Goal: Task Accomplishment & Management: Manage account settings

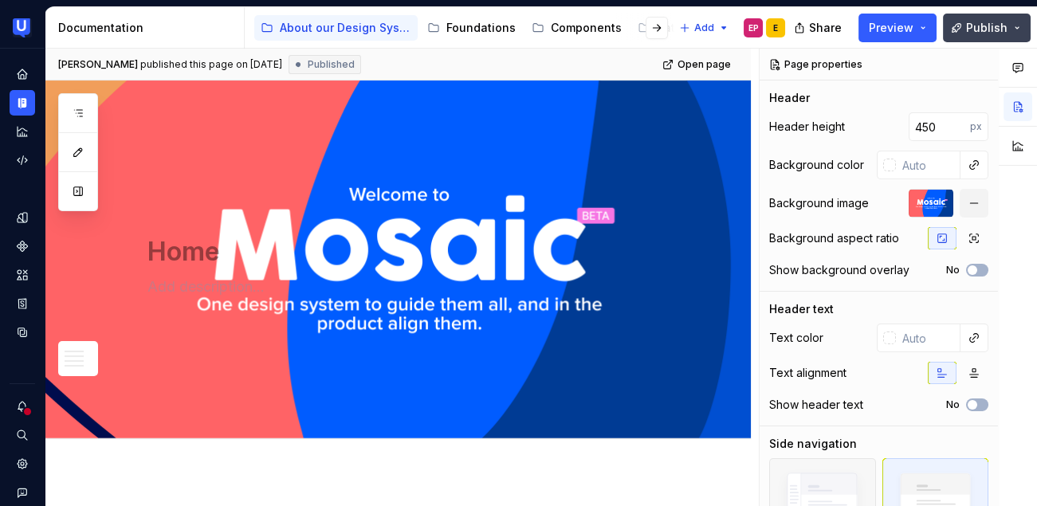
click at [990, 38] on button "Publish" at bounding box center [987, 28] width 88 height 29
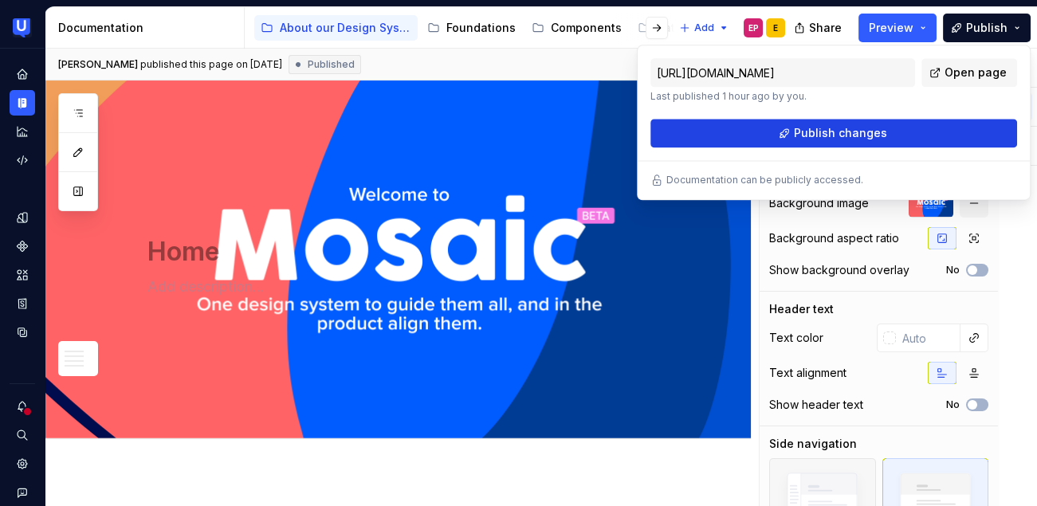
click at [891, 131] on button "Publish changes" at bounding box center [834, 133] width 367 height 29
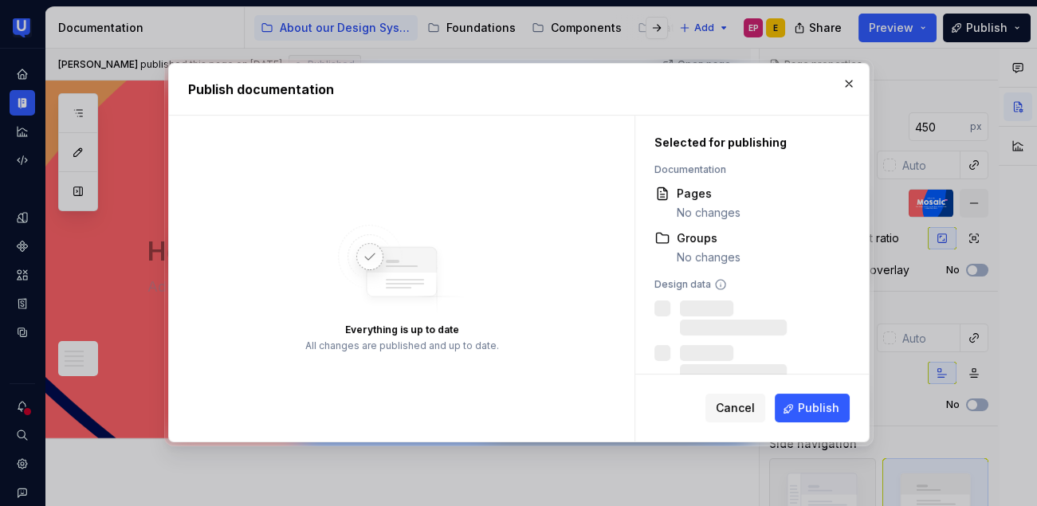
click at [797, 424] on div "Cancel Publish" at bounding box center [753, 409] width 234 height 67
click at [808, 408] on span "Publish" at bounding box center [818, 409] width 41 height 16
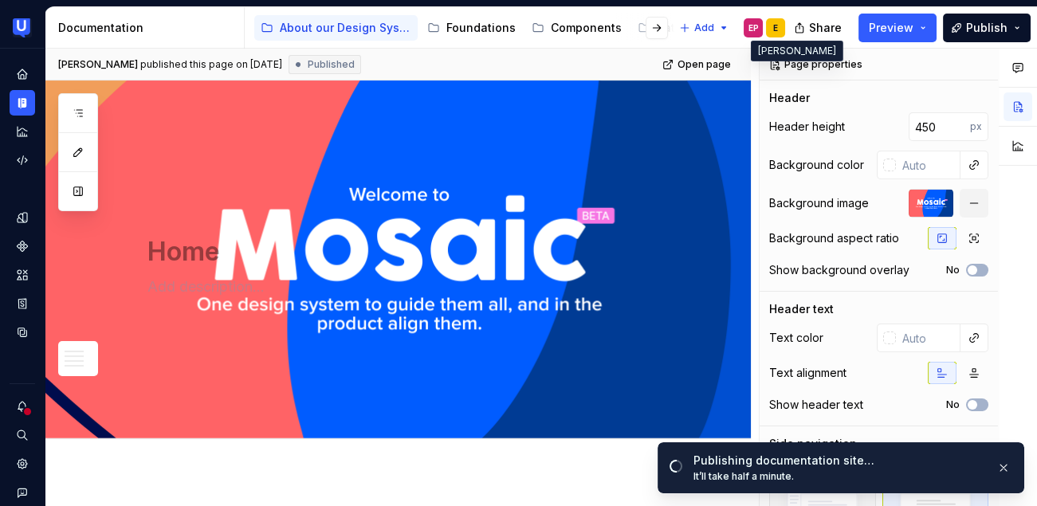
click at [777, 26] on div "E" at bounding box center [775, 28] width 5 height 13
click at [773, 34] on div "E" at bounding box center [775, 27] width 19 height 19
click at [755, 35] on div "EP" at bounding box center [753, 27] width 19 height 19
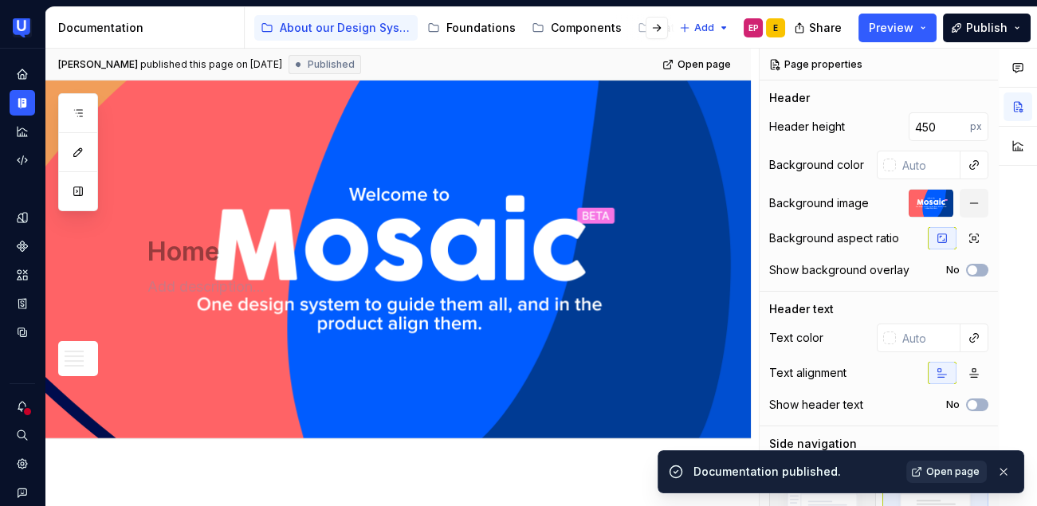
click at [935, 469] on span "Open page" at bounding box center [953, 472] width 53 height 13
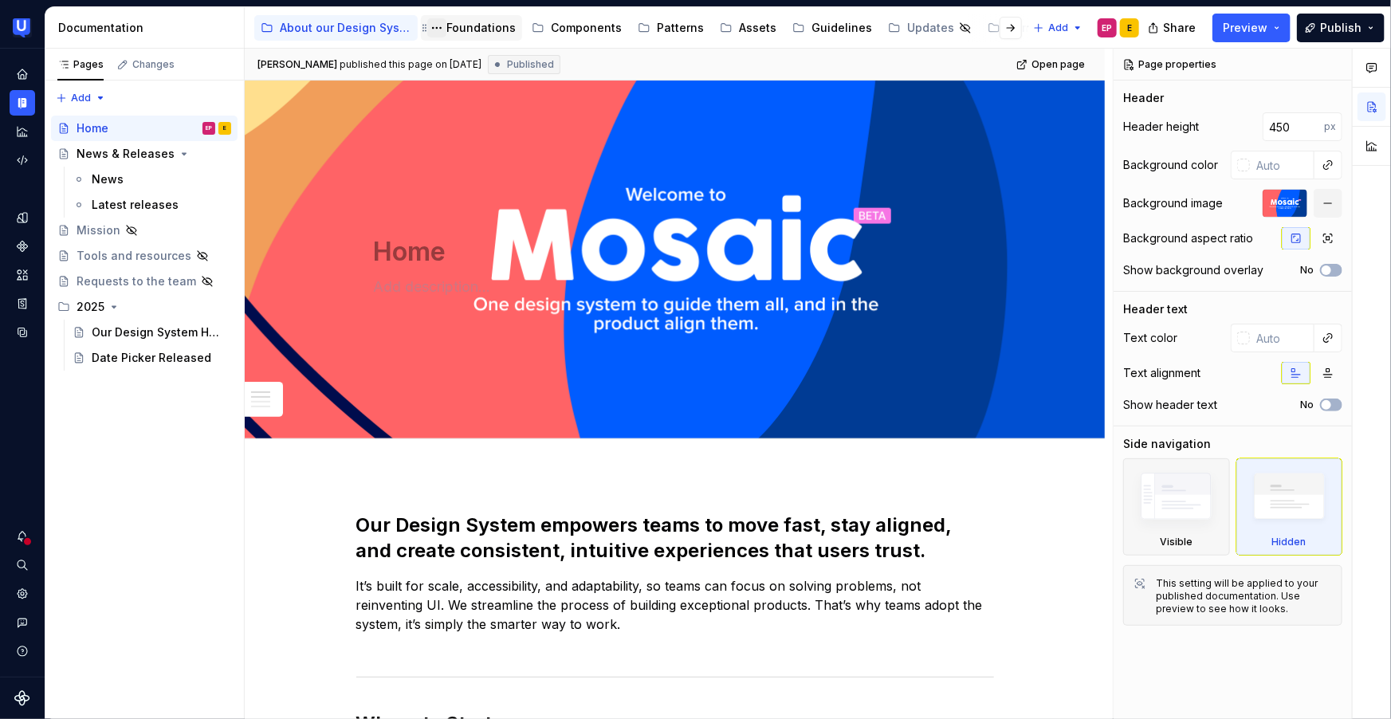
click at [443, 33] on button "Page tree" at bounding box center [436, 27] width 19 height 19
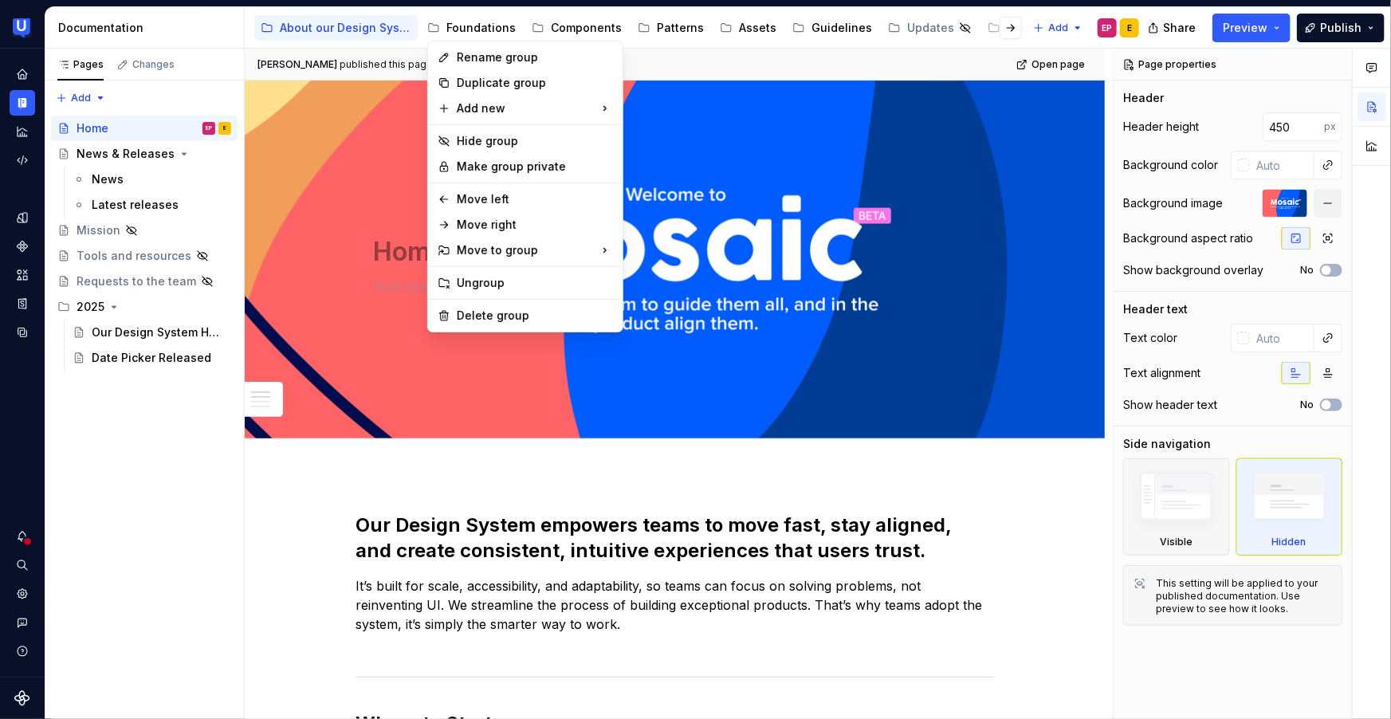
click at [506, 30] on html "UserTesting Design System EP Design system data Documentation Accessibility gui…" at bounding box center [695, 359] width 1391 height 719
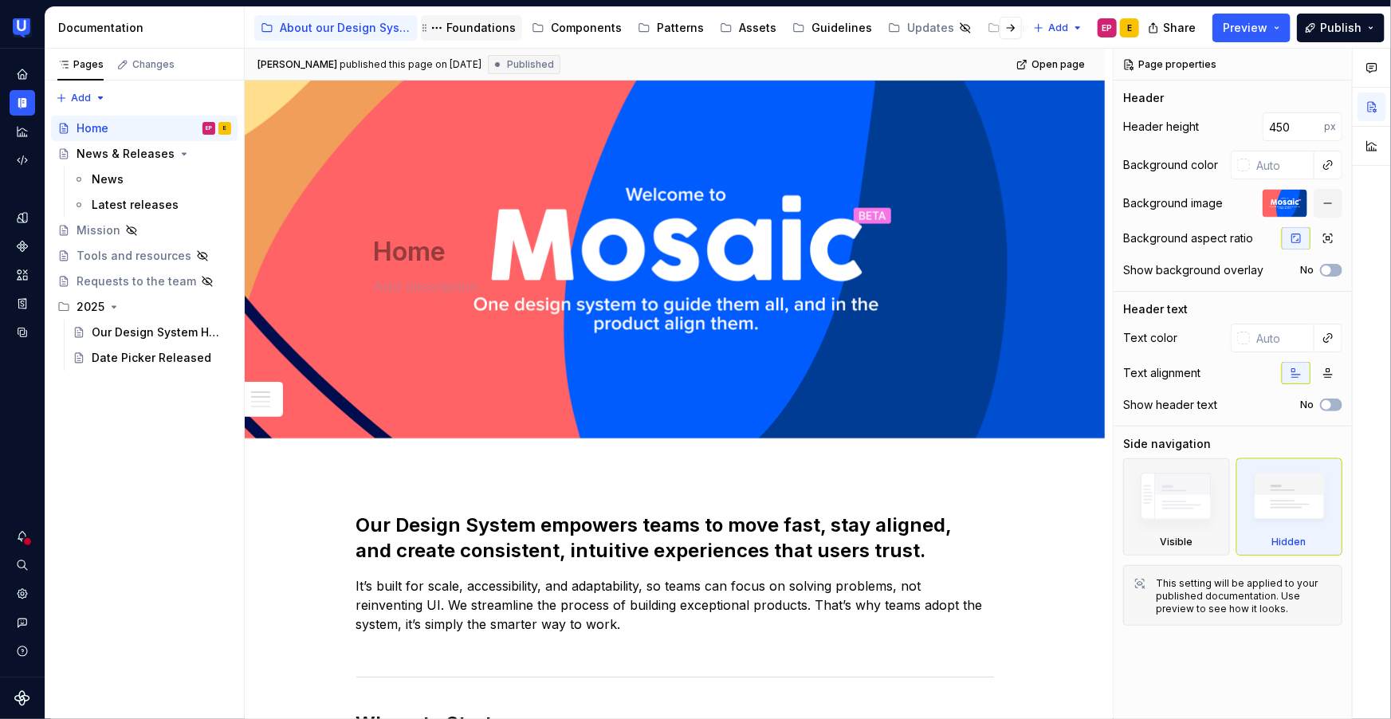
click at [493, 30] on div "Foundations" at bounding box center [481, 28] width 69 height 16
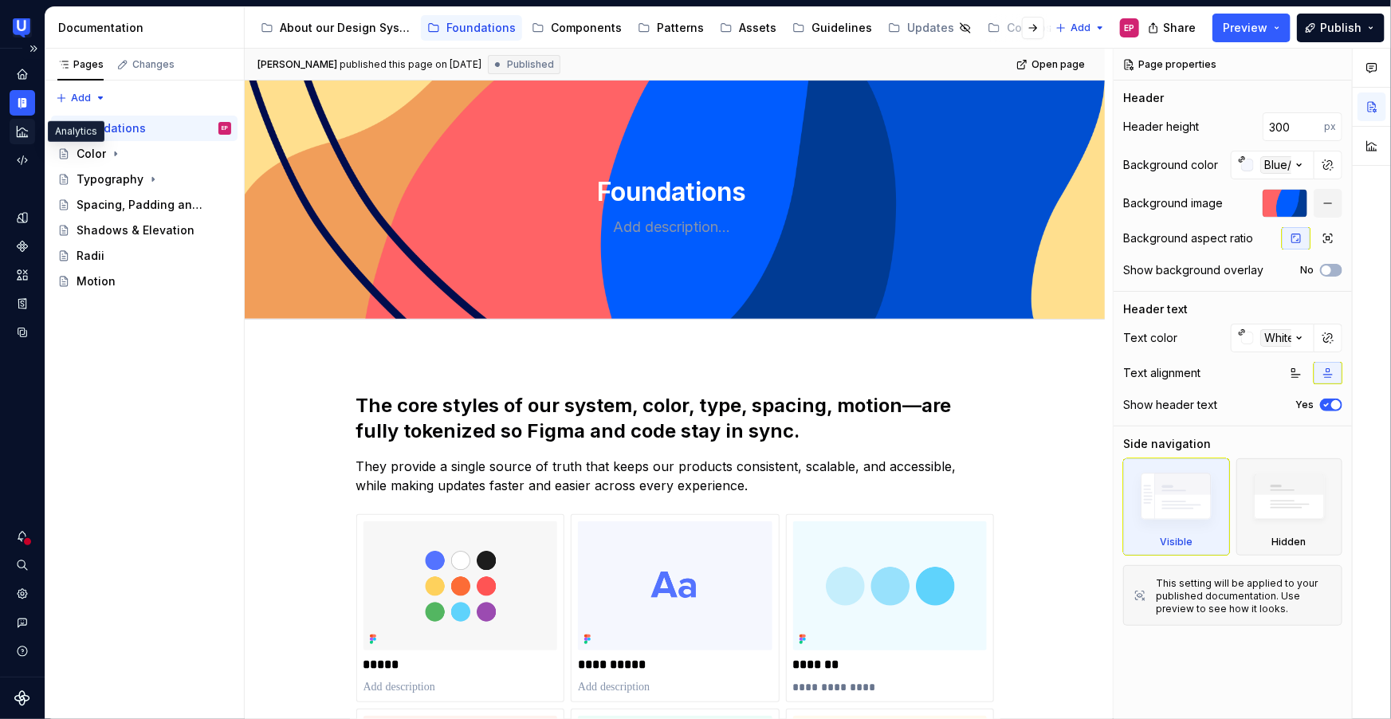
type textarea "*"
click at [20, 136] on icon "Analytics" at bounding box center [22, 131] width 10 height 10
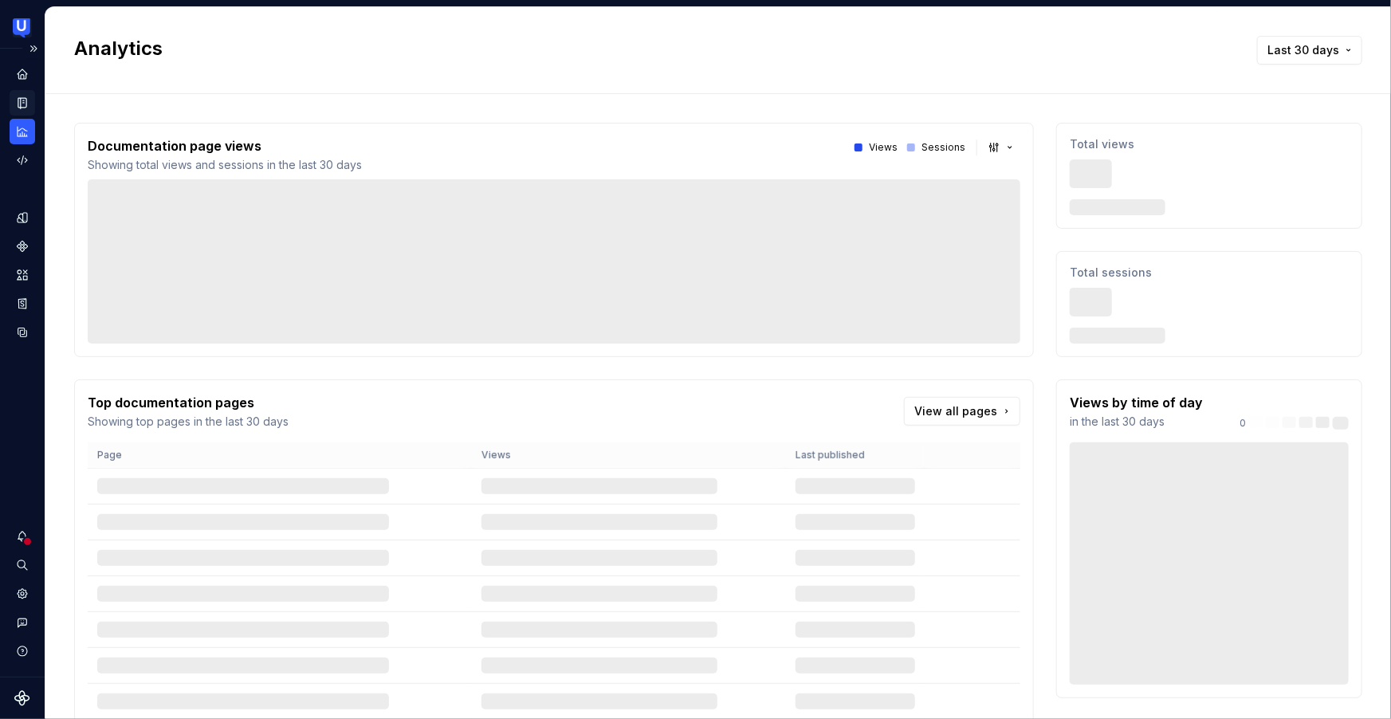
click at [19, 105] on icon "Documentation" at bounding box center [22, 103] width 14 height 14
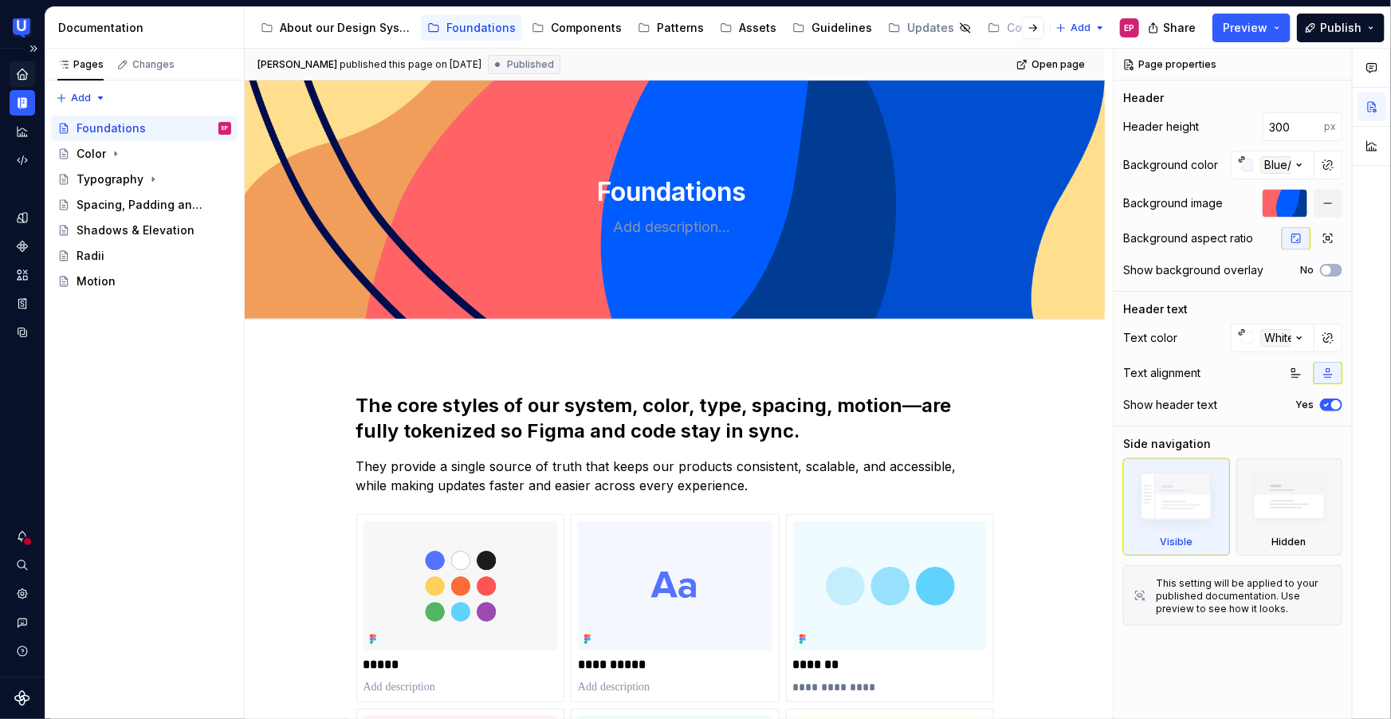
click at [20, 76] on icon "Home" at bounding box center [22, 74] width 10 height 10
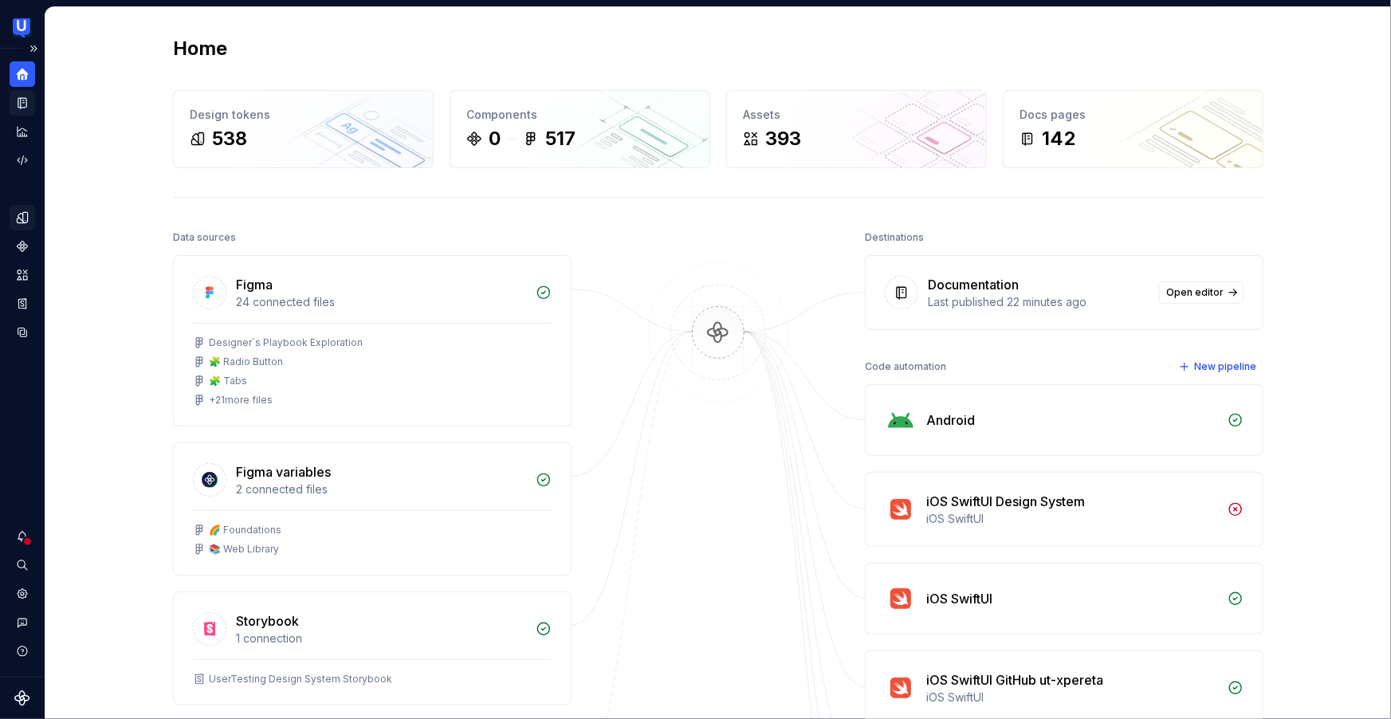
click at [22, 215] on icon "Design tokens" at bounding box center [22, 218] width 14 height 14
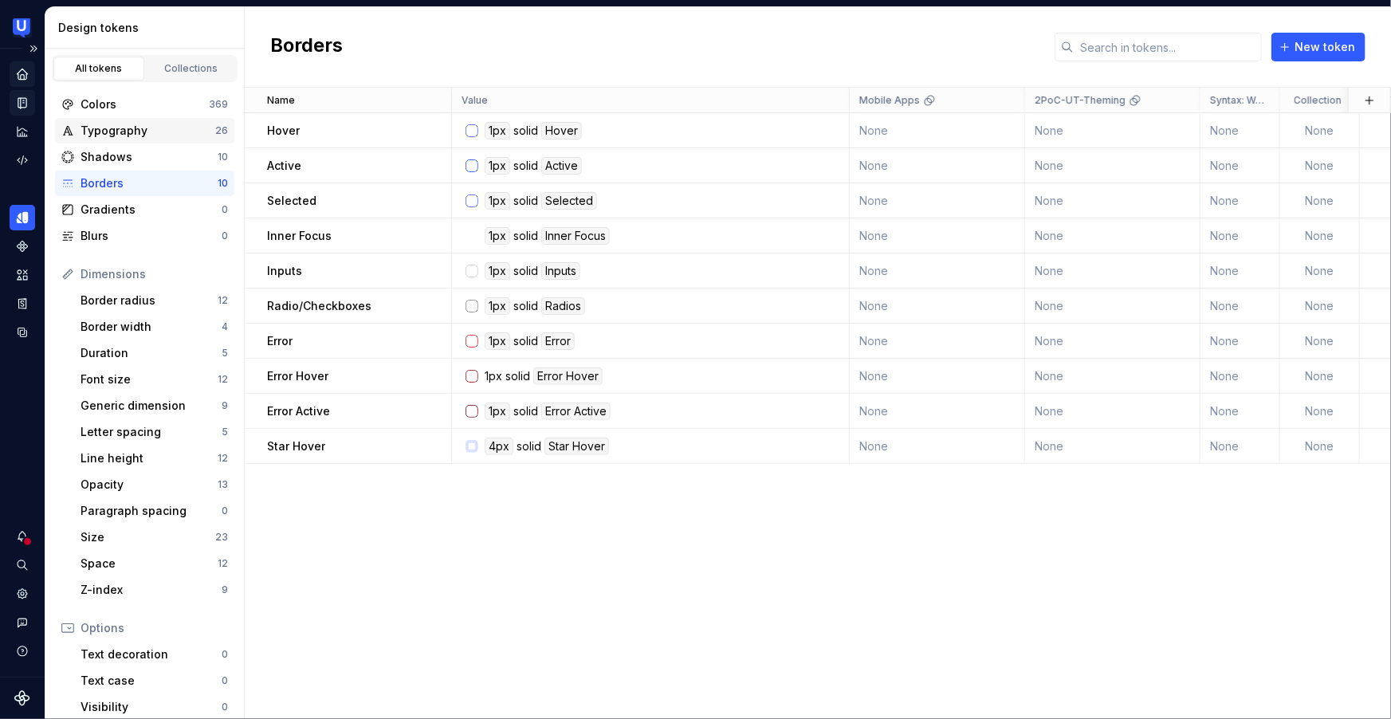
click at [121, 134] on div "Typography" at bounding box center [148, 131] width 135 height 16
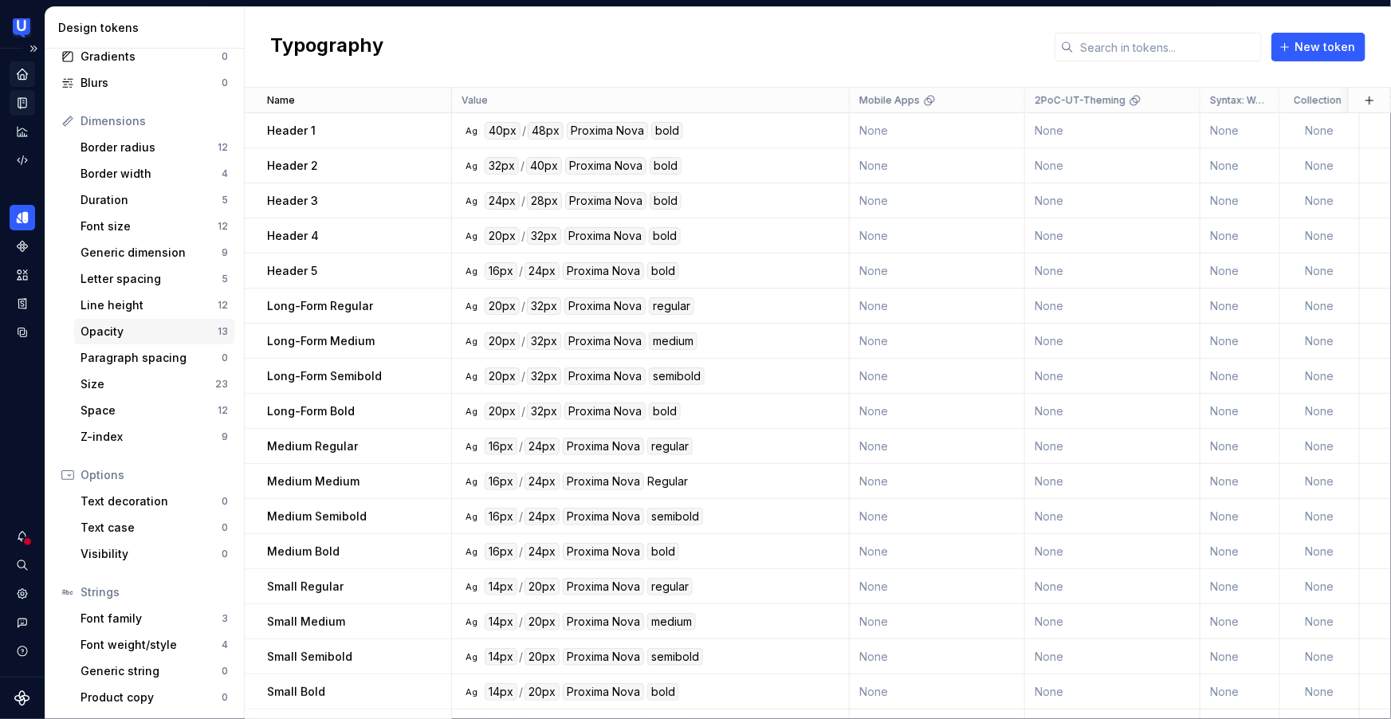
scroll to position [151, 0]
click at [126, 204] on div "Duration" at bounding box center [151, 203] width 141 height 16
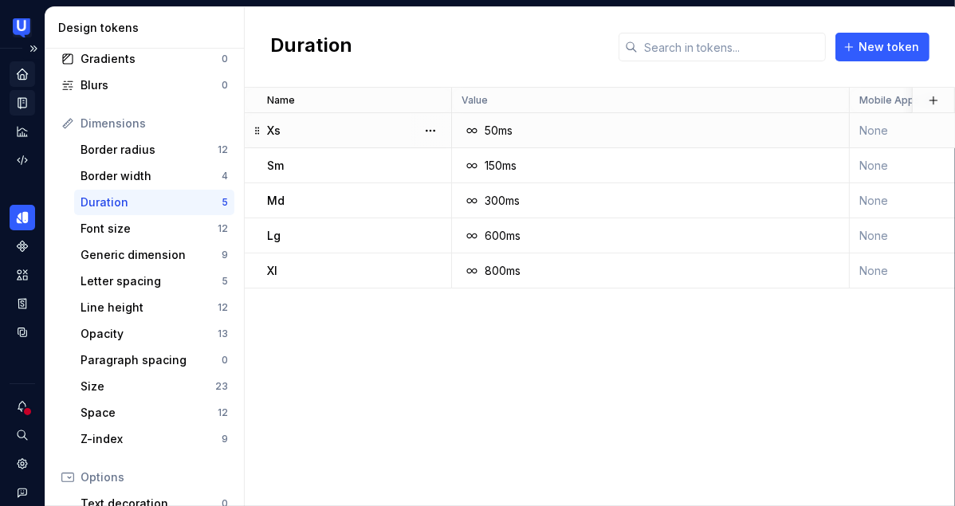
click at [330, 119] on td "Xs" at bounding box center [348, 130] width 207 height 35
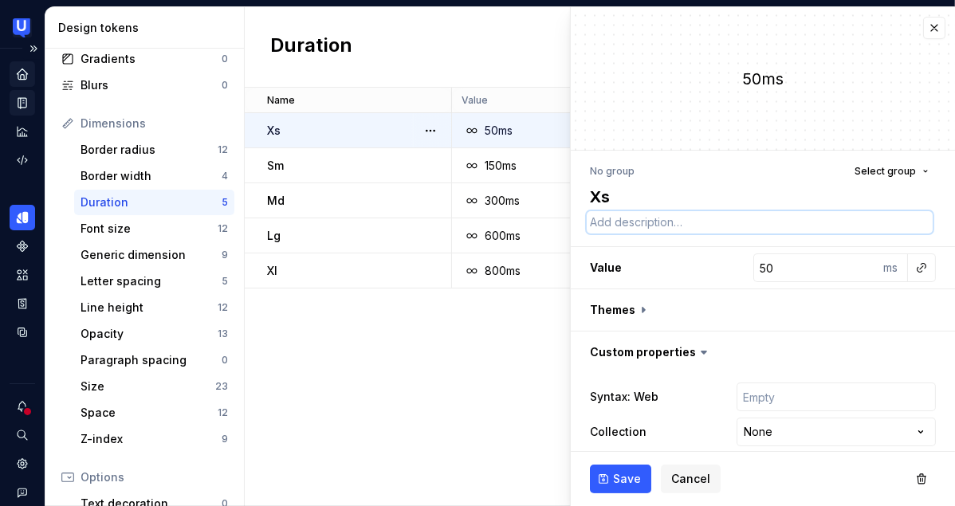
click at [629, 217] on textarea at bounding box center [760, 222] width 346 height 22
paste textarea "Extra fast, instant feedback"
type textarea "*"
type textarea "Extra fast, instant feedback"
type textarea "*"
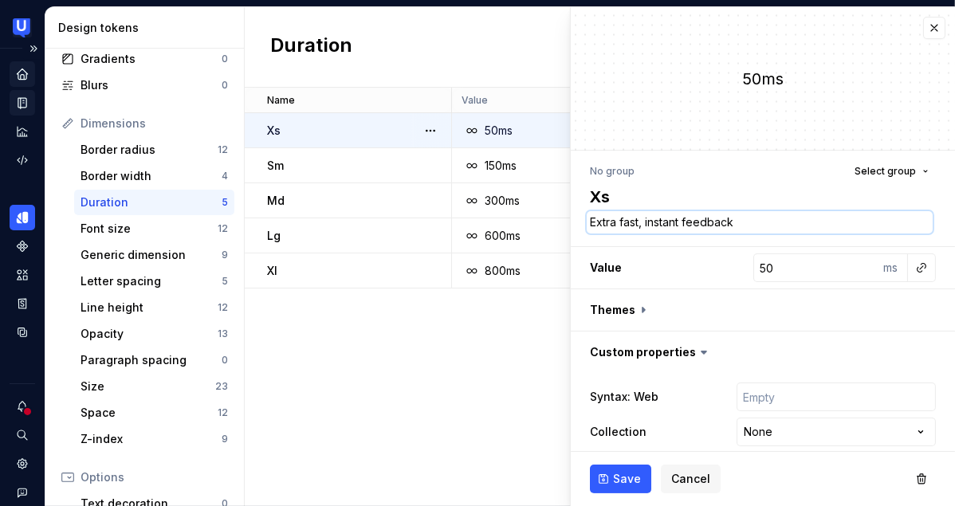
type textarea "Extra fast, instant feedback"
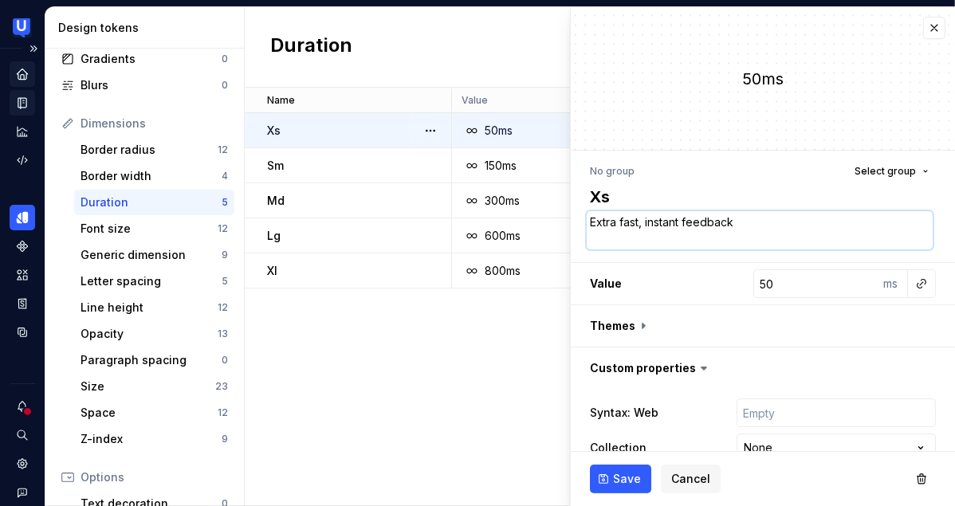
type textarea "*"
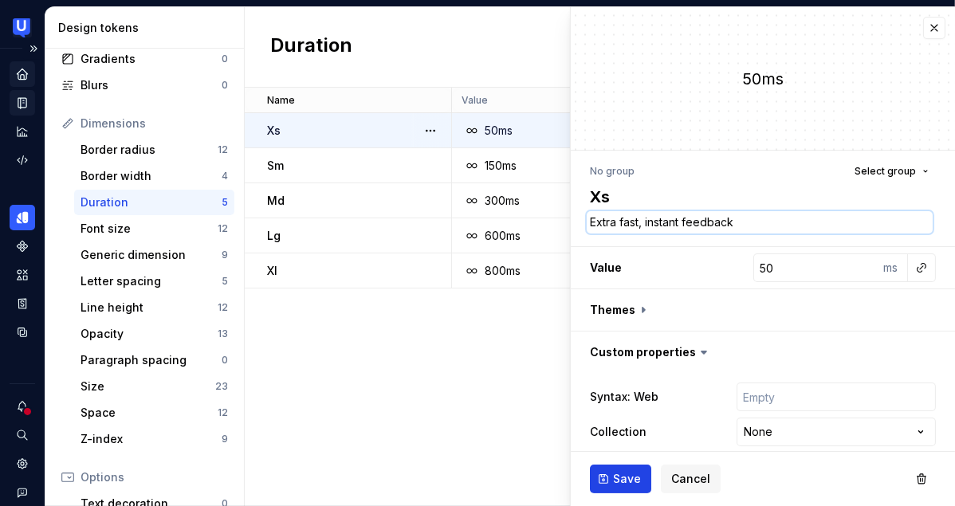
type textarea "Extra fast, instant feedback"
click at [621, 478] on span "Save" at bounding box center [627, 479] width 28 height 16
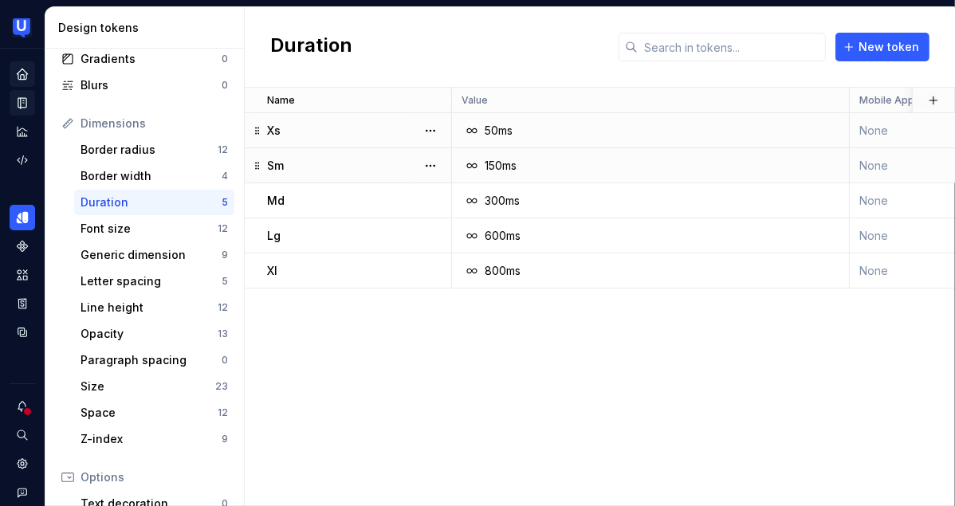
click at [348, 160] on div "Sm" at bounding box center [358, 166] width 183 height 16
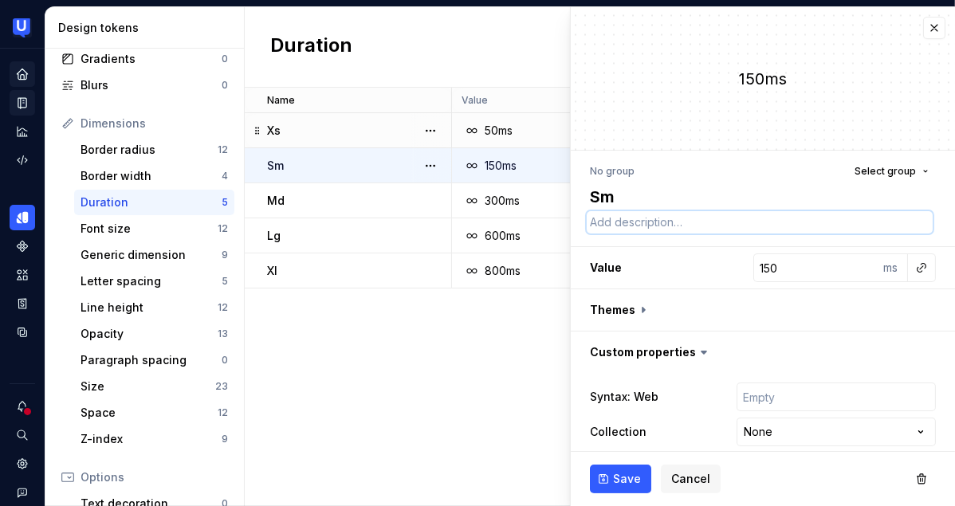
click at [644, 221] on textarea at bounding box center [760, 222] width 346 height 22
paste textarea "Fast, small component transitions"
type textarea "*"
type textarea "Fast, small component transitions"
click at [625, 470] on button "Save" at bounding box center [620, 479] width 61 height 29
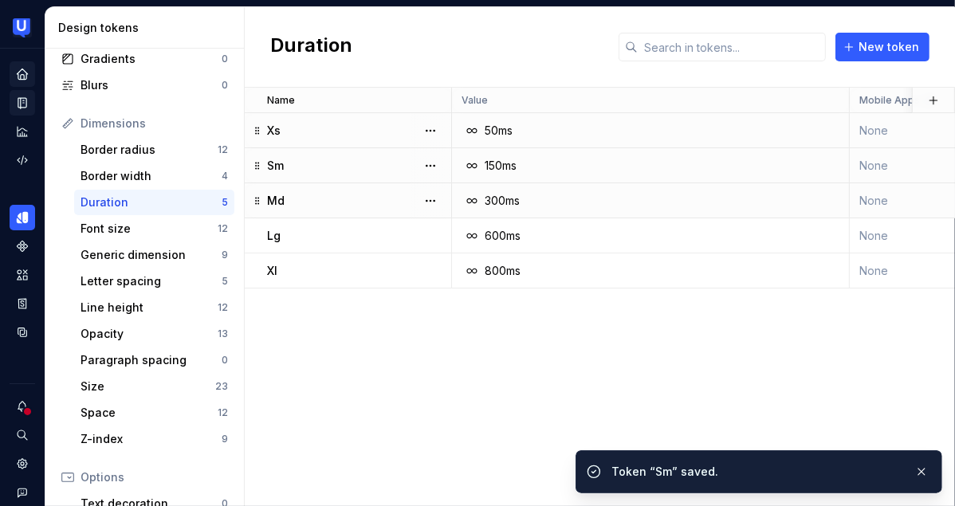
click at [313, 195] on div "Md" at bounding box center [358, 201] width 183 height 16
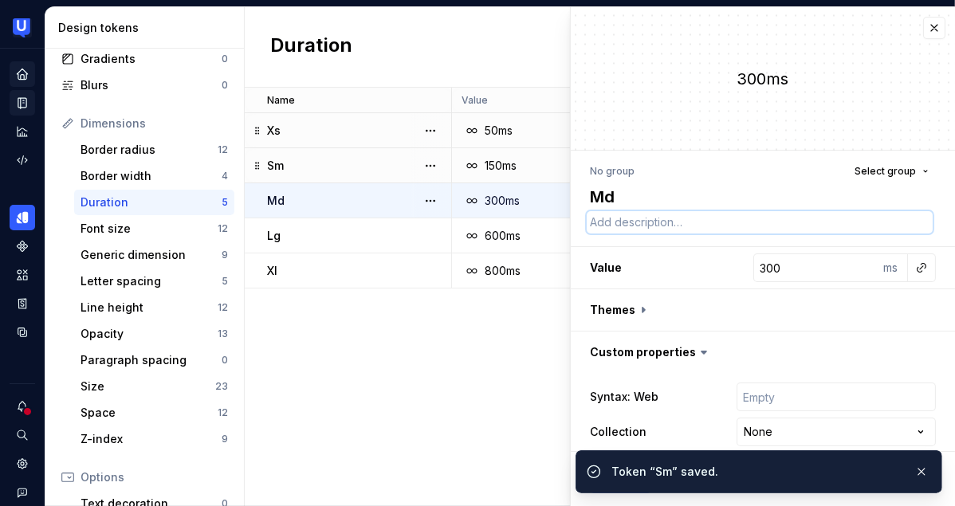
click at [606, 220] on textarea at bounding box center [760, 222] width 346 height 22
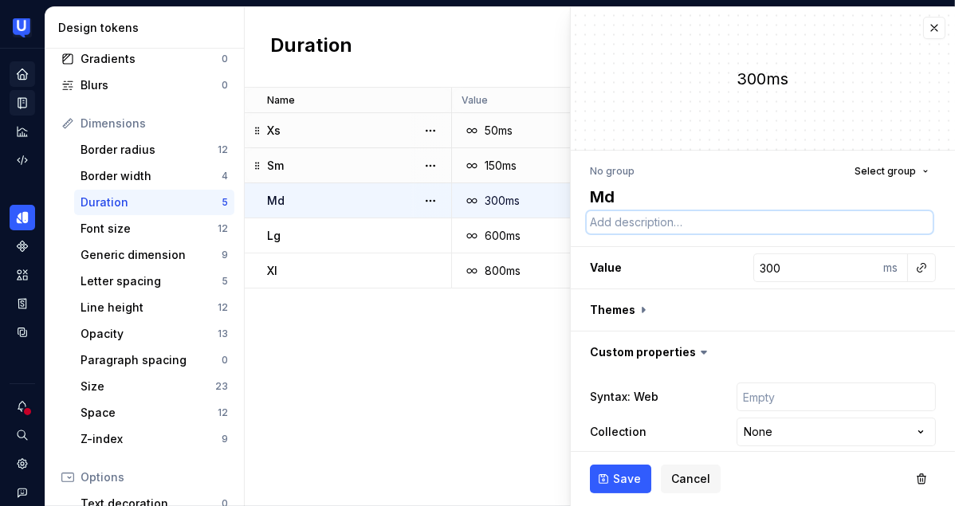
paste textarea "Standard, default timing"
type textarea "*"
type textarea "Standard, default timing"
click at [626, 474] on span "Save" at bounding box center [627, 479] width 28 height 16
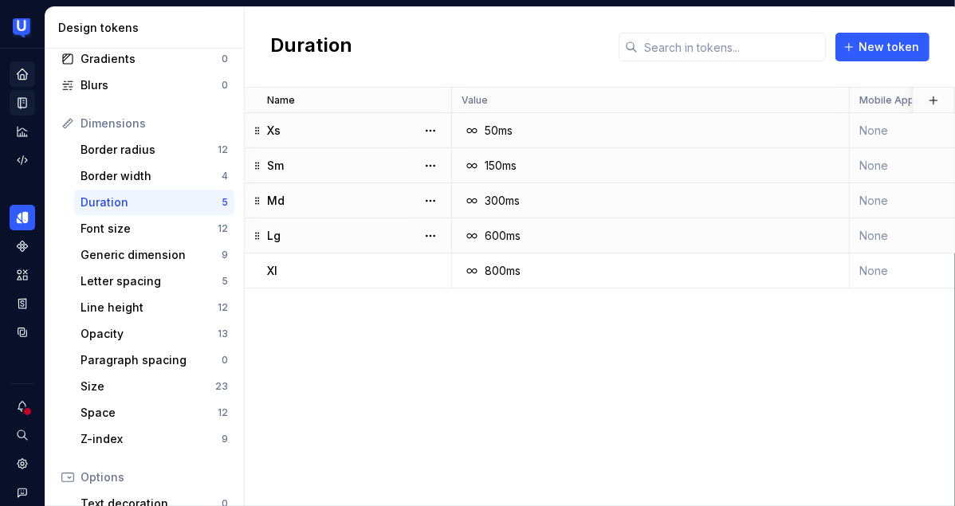
click at [340, 238] on div "Lg" at bounding box center [358, 236] width 183 height 16
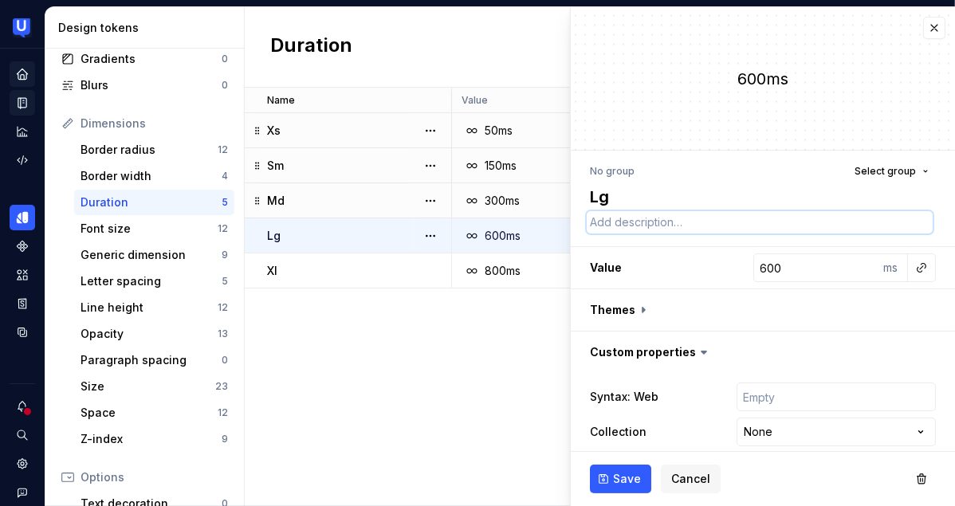
click at [596, 226] on textarea at bounding box center [760, 222] width 346 height 22
paste textarea "Slower, covers more distance or adds emphasis"
type textarea "*"
type textarea "Slower, covers more distance or adds emphasis"
click at [612, 470] on button "Save" at bounding box center [620, 479] width 61 height 29
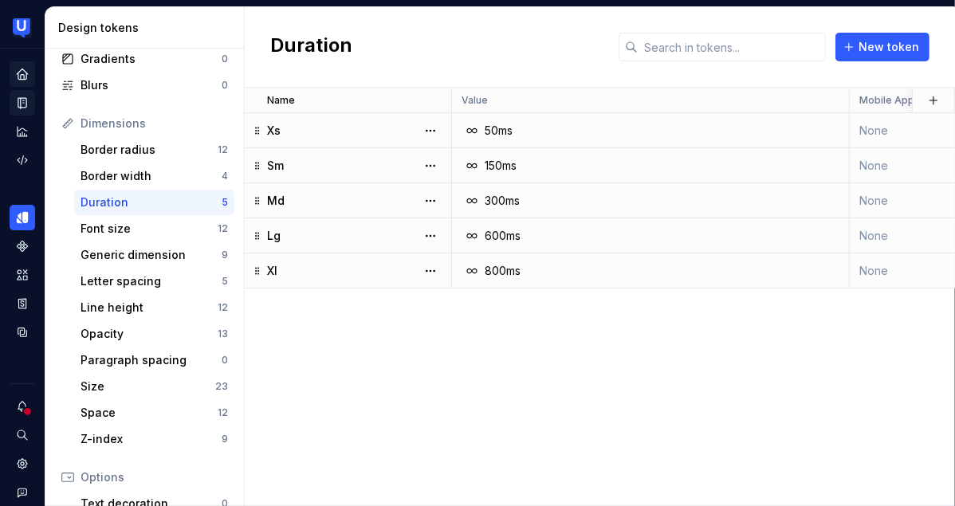
click at [392, 269] on div "Xl" at bounding box center [358, 271] width 183 height 16
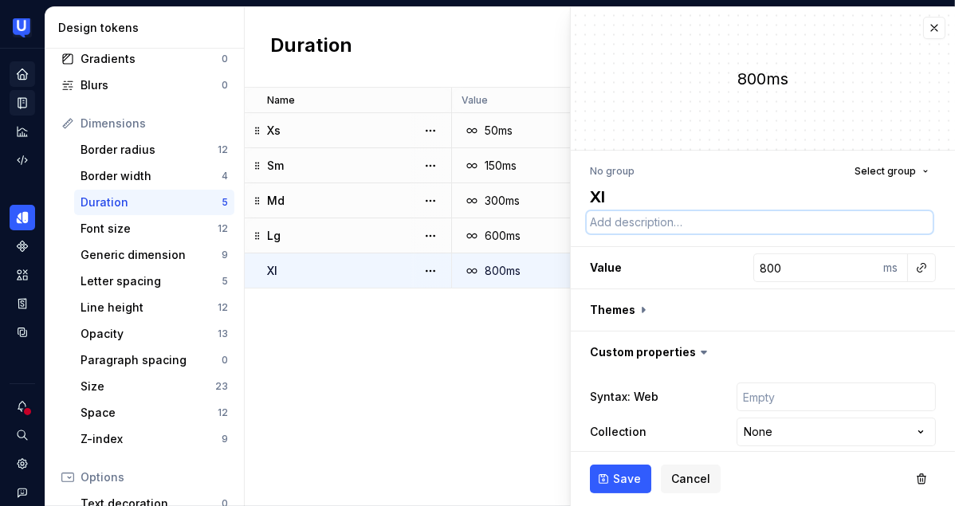
click at [656, 218] on textarea at bounding box center [760, 222] width 346 height 22
paste textarea "Slow/deliberate, guides user focus"
type textarea "*"
type textarea "Slow/deliberate, guides user focus"
click at [625, 472] on span "Save" at bounding box center [627, 479] width 28 height 16
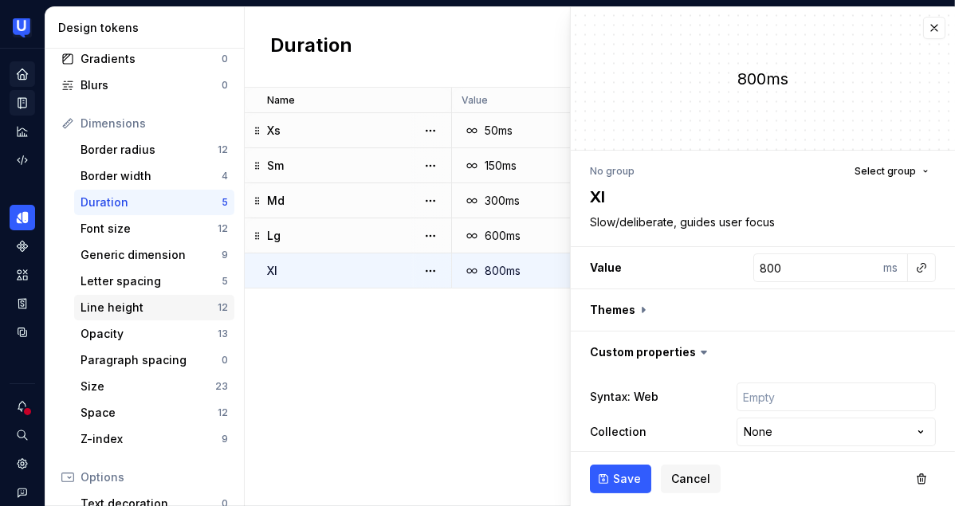
type textarea "*"
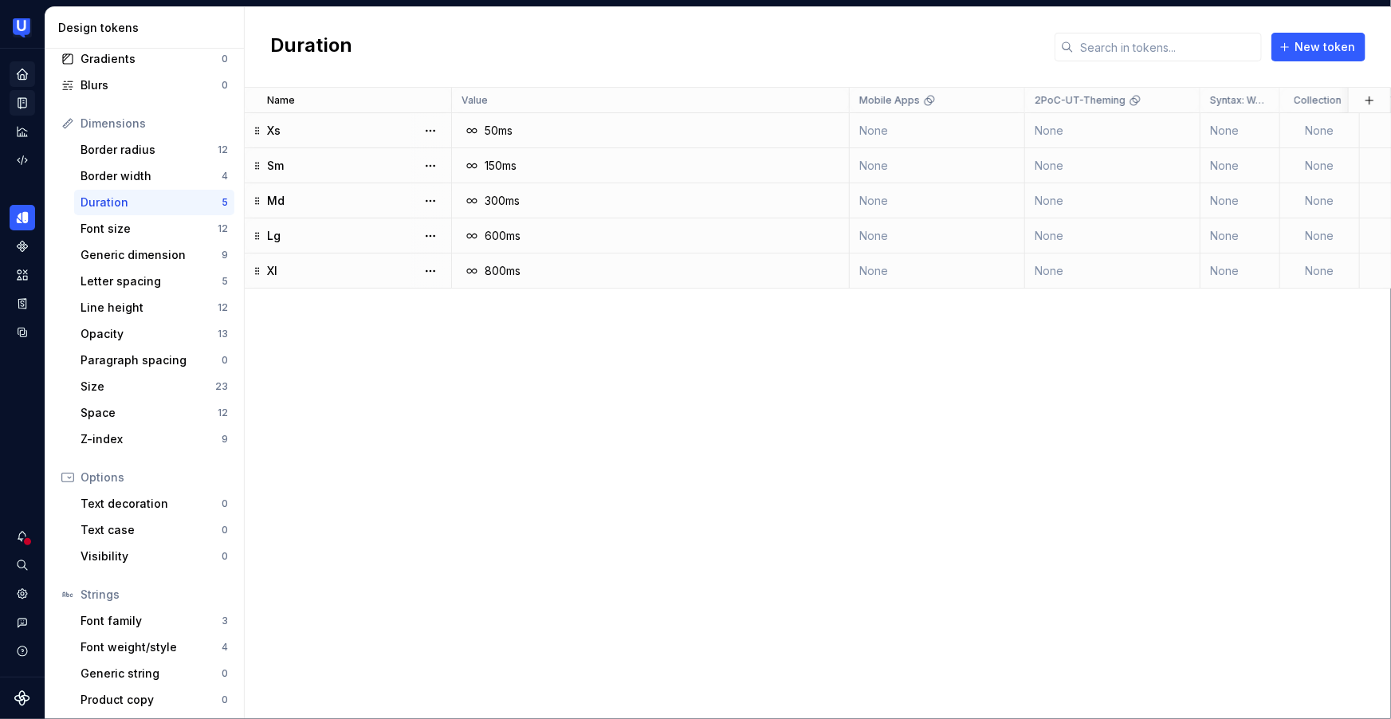
click at [19, 70] on icon "Home" at bounding box center [22, 74] width 14 height 14
